Goal: Transaction & Acquisition: Purchase product/service

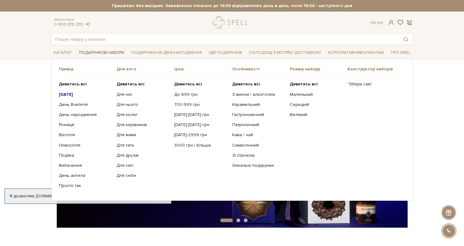
click at [98, 53] on link "Подарункові набори" at bounding box center [102, 53] width 50 height 10
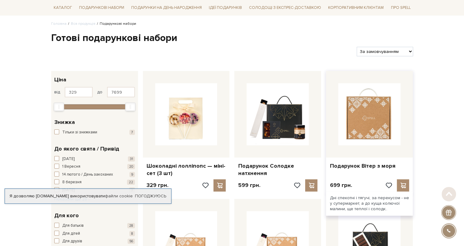
scroll to position [61, 0]
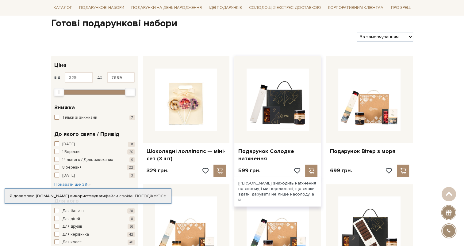
drag, startPoint x: 280, startPoint y: 141, endPoint x: 260, endPoint y: 131, distance: 21.8
drag, startPoint x: 260, startPoint y: 131, endPoint x: 264, endPoint y: 151, distance: 20.3
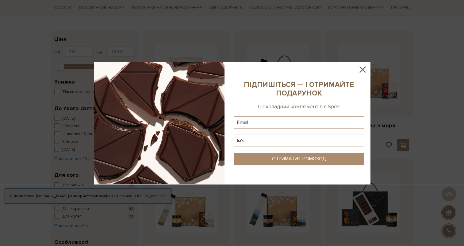
scroll to position [123, 0]
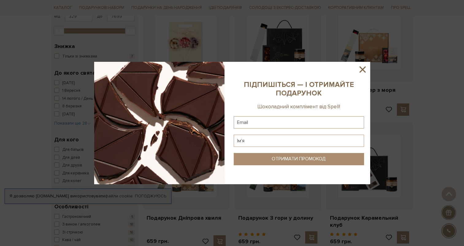
click at [361, 67] on icon at bounding box center [362, 69] width 10 height 10
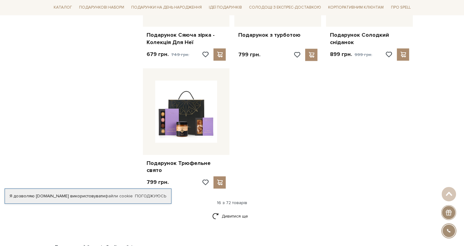
scroll to position [705, 0]
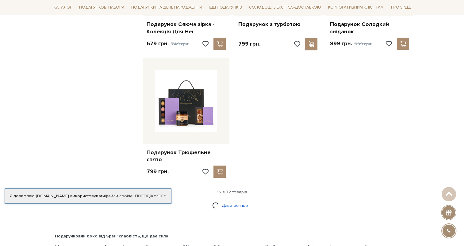
click at [226, 200] on link "Дивитися ще" at bounding box center [232, 205] width 40 height 11
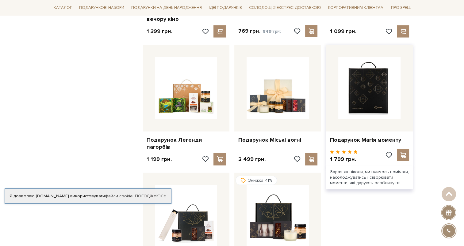
scroll to position [1226, 0]
